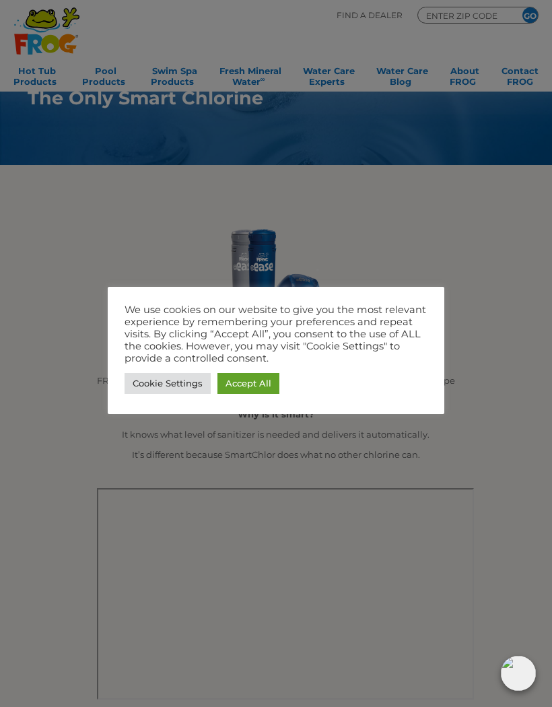
click at [250, 379] on link "Accept All" at bounding box center [249, 383] width 62 height 21
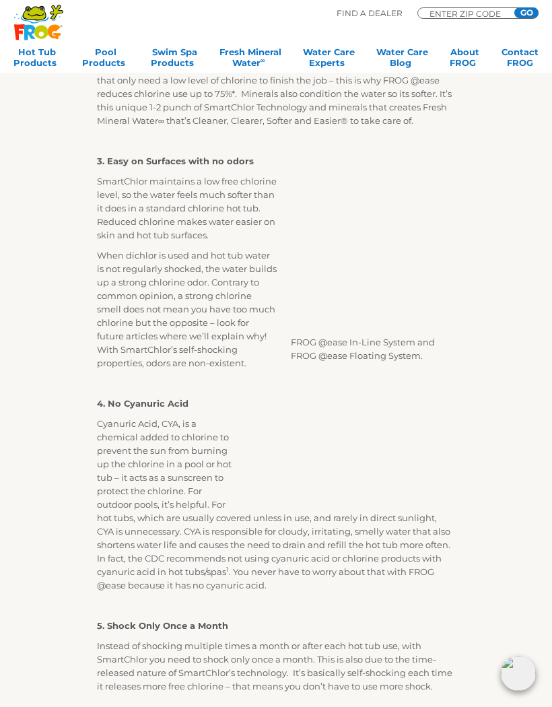
scroll to position [1011, 0]
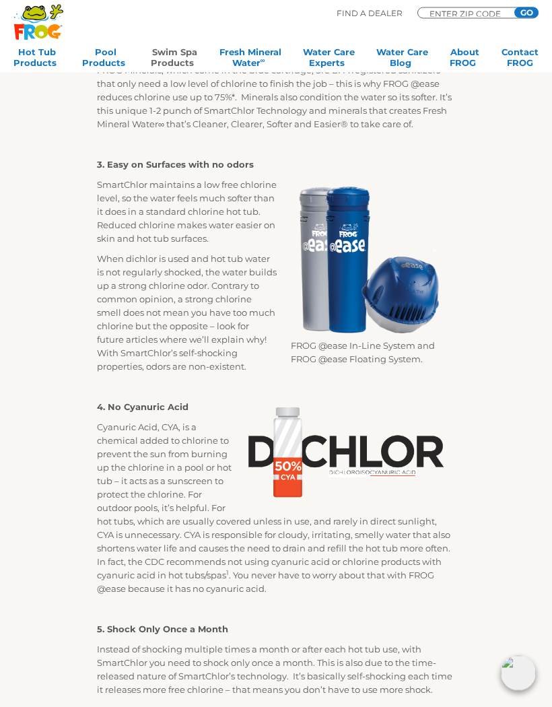
click at [171, 59] on link "Swim Spa Products" at bounding box center [174, 59] width 47 height 27
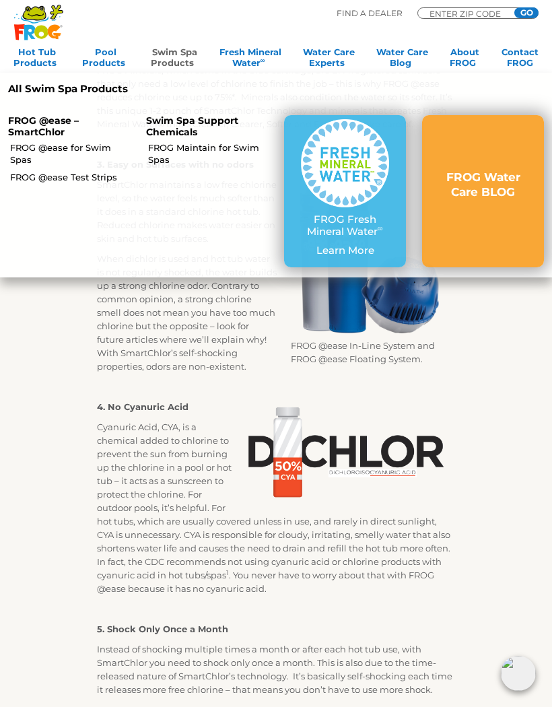
click at [33, 129] on p "FROG @ease – SmartChlor" at bounding box center [69, 126] width 122 height 23
click at [110, 150] on link "FROG @ease for Swim Spas" at bounding box center [72, 153] width 125 height 24
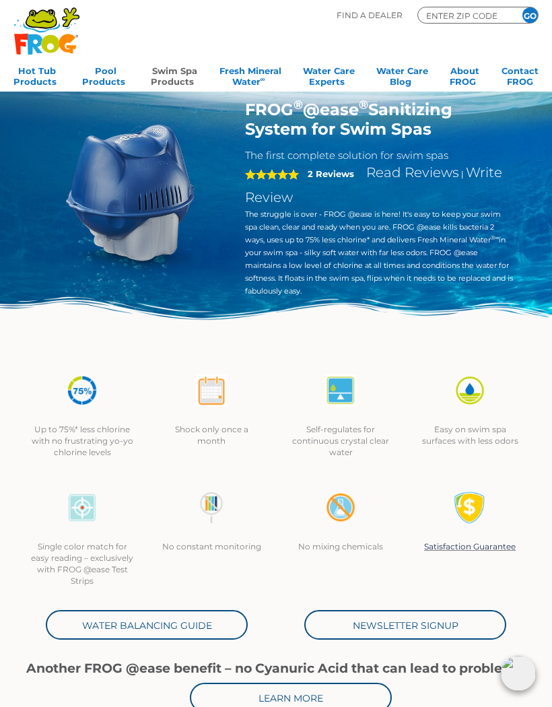
scroll to position [3, 0]
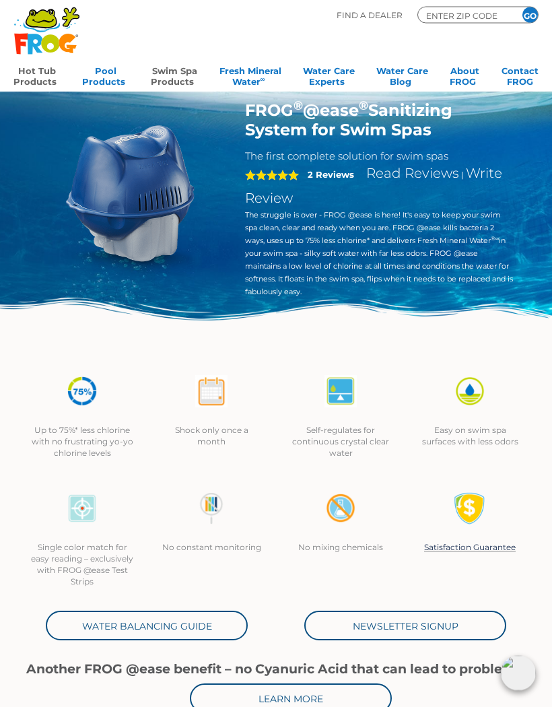
click at [26, 80] on link "Hot Tub Products" at bounding box center [36, 74] width 47 height 27
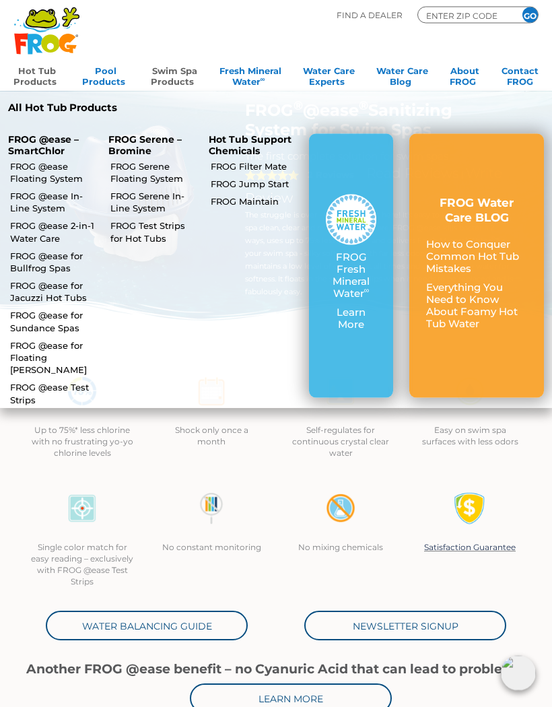
scroll to position [4, 0]
click at [30, 175] on link "FROG @ease Floating System" at bounding box center [53, 172] width 87 height 24
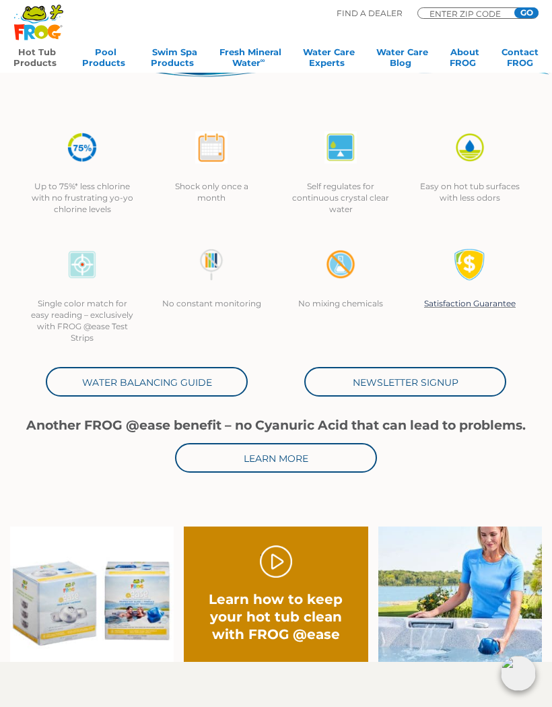
scroll to position [251, 0]
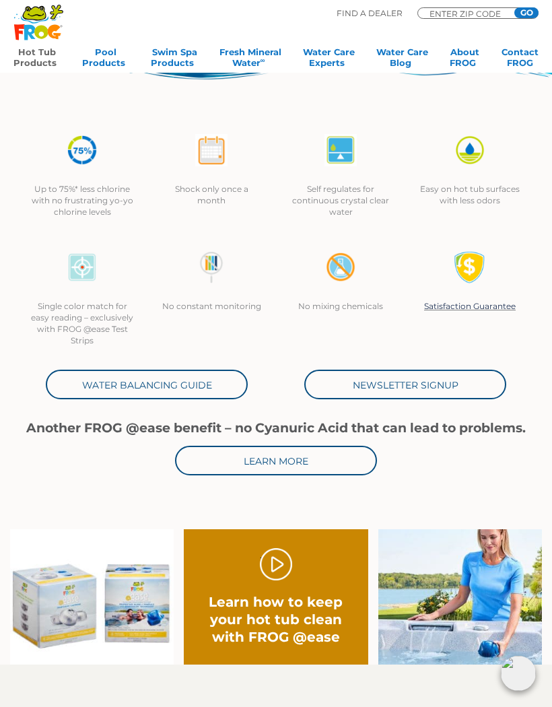
click at [226, 440] on div "Another FROG @ease benefit – no Cyanuric Acid that can lead to problems. Learn …" at bounding box center [276, 448] width 517 height 55
click at [212, 462] on link "Learn More" at bounding box center [276, 461] width 202 height 30
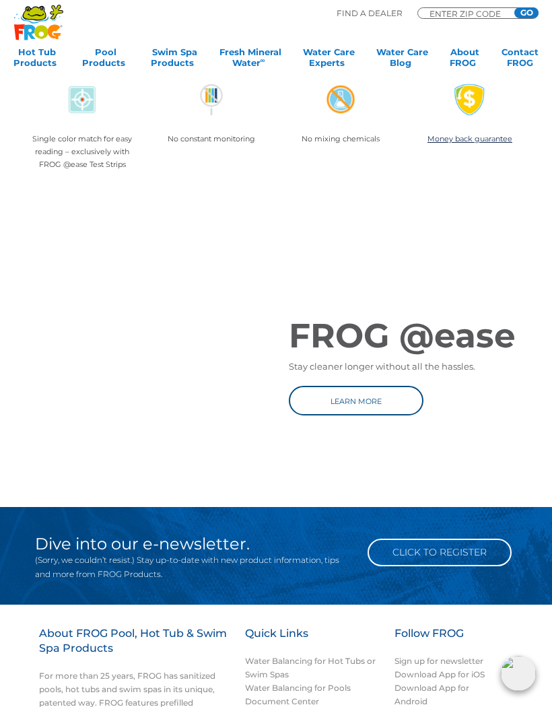
scroll to position [1027, 0]
